Goal: Find specific page/section: Find specific page/section

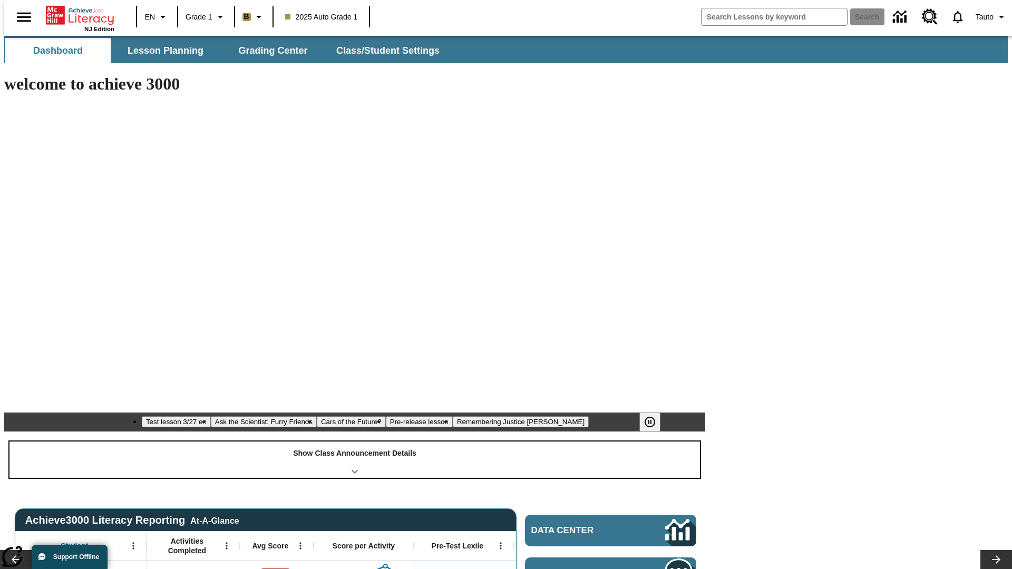
click at [355, 442] on div "Show Class Announcement Details" at bounding box center [354, 460] width 691 height 36
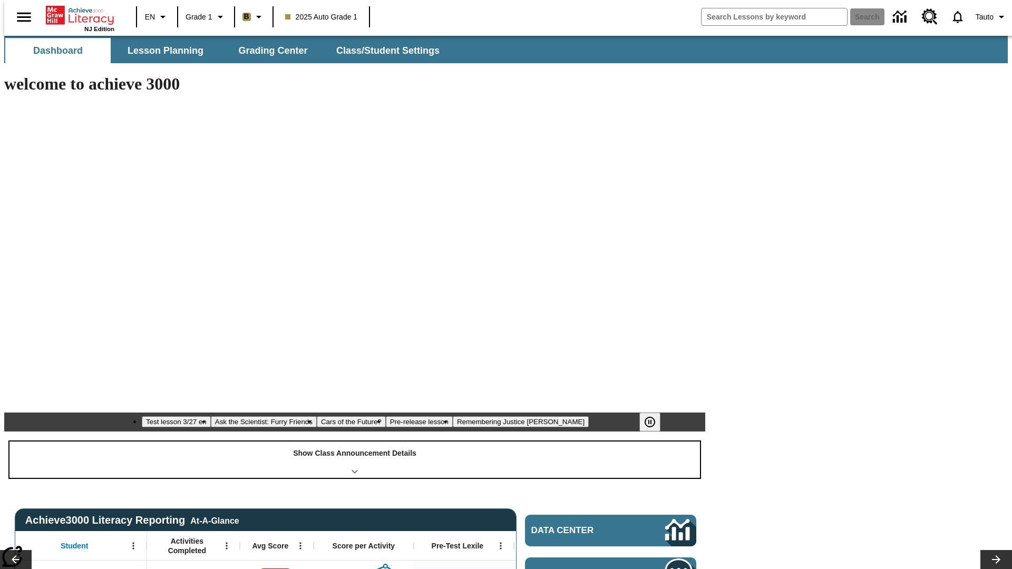
click at [355, 442] on div "Show Class Announcement Details" at bounding box center [354, 460] width 691 height 36
